Goal: Task Accomplishment & Management: Use online tool/utility

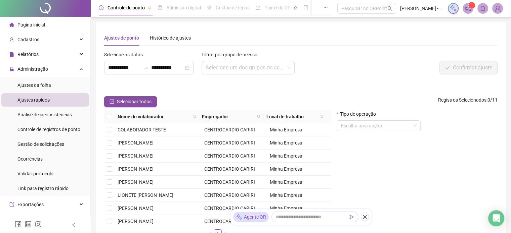
click at [50, 25] on li "Página inicial" at bounding box center [45, 24] width 88 height 13
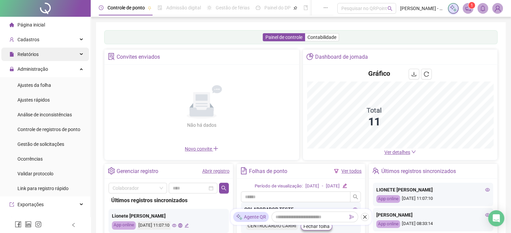
click at [34, 52] on span "Relatórios" at bounding box center [27, 54] width 21 height 5
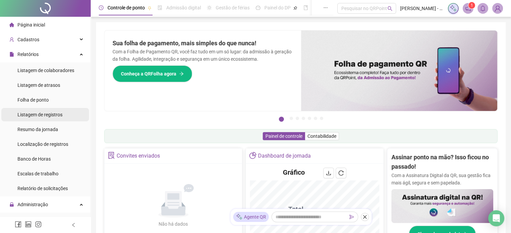
click at [59, 115] on span "Listagem de registros" at bounding box center [39, 114] width 45 height 5
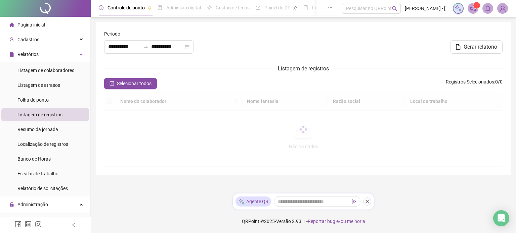
type input "**********"
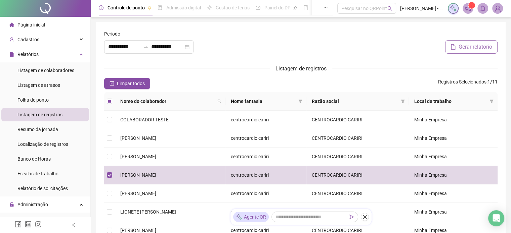
click at [466, 46] on span "Gerar relatório" at bounding box center [475, 47] width 34 height 8
click at [465, 9] on icon "notification" at bounding box center [468, 8] width 6 height 6
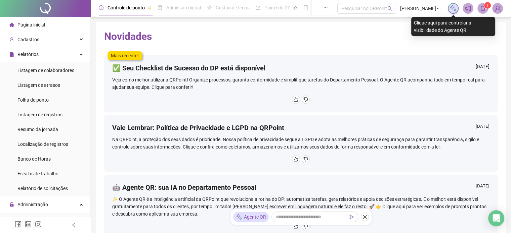
click at [454, 9] on img at bounding box center [452, 8] width 7 height 7
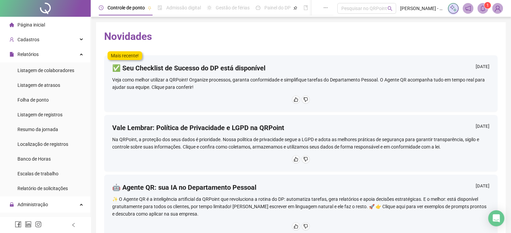
click at [484, 7] on icon "bell" at bounding box center [483, 8] width 6 height 6
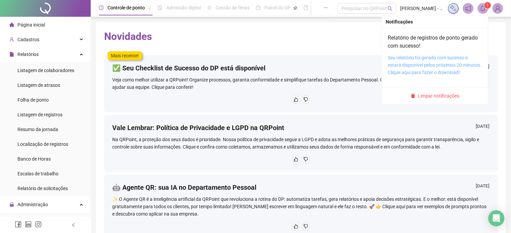
click at [430, 58] on link "Seu relatório foi gerado com sucesso e estará disponível pelos próximos 20 minu…" at bounding box center [435, 65] width 94 height 20
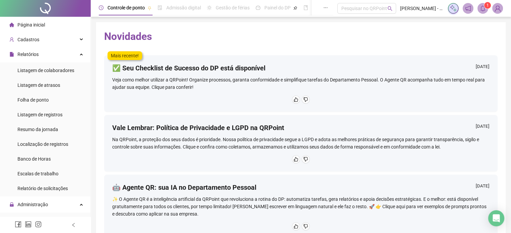
click at [48, 25] on li "Página inicial" at bounding box center [45, 24] width 88 height 13
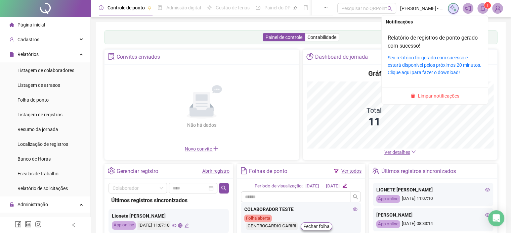
click at [486, 10] on span at bounding box center [482, 8] width 11 height 11
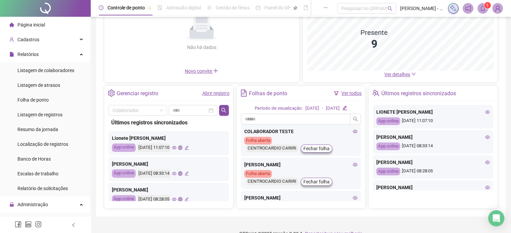
scroll to position [90, 0]
